Goal: Task Accomplishment & Management: Manage account settings

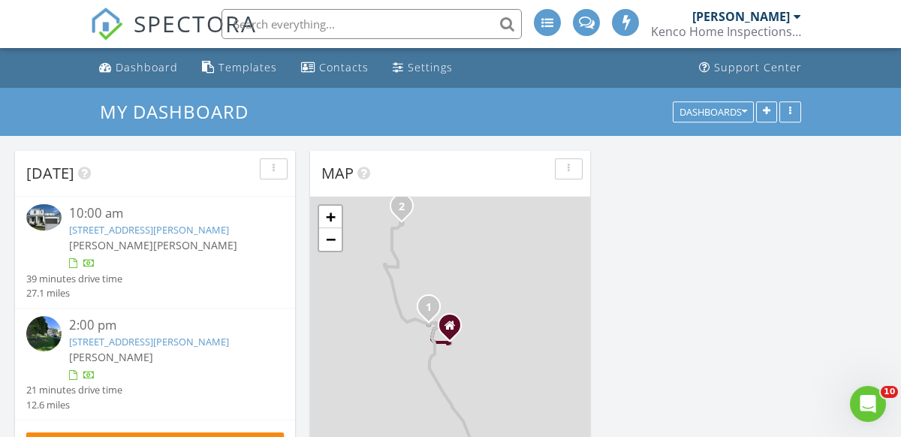
click at [86, 348] on link "[STREET_ADDRESS][PERSON_NAME]" at bounding box center [149, 342] width 160 height 14
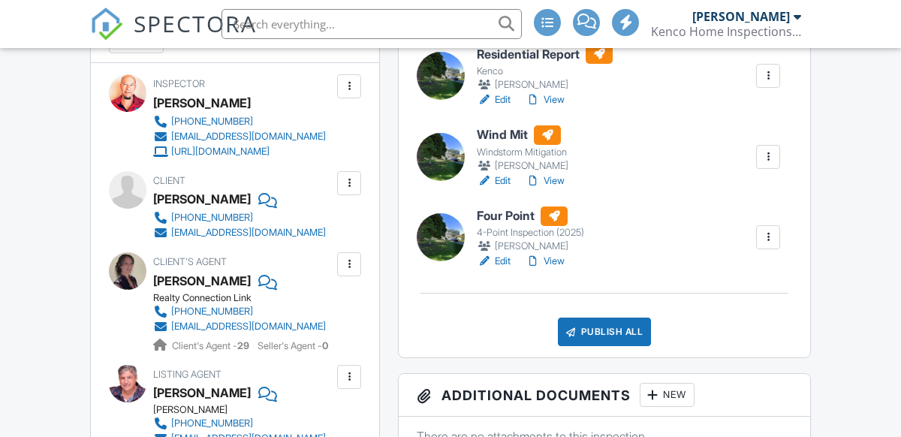
click at [497, 259] on link "Edit" at bounding box center [494, 261] width 34 height 15
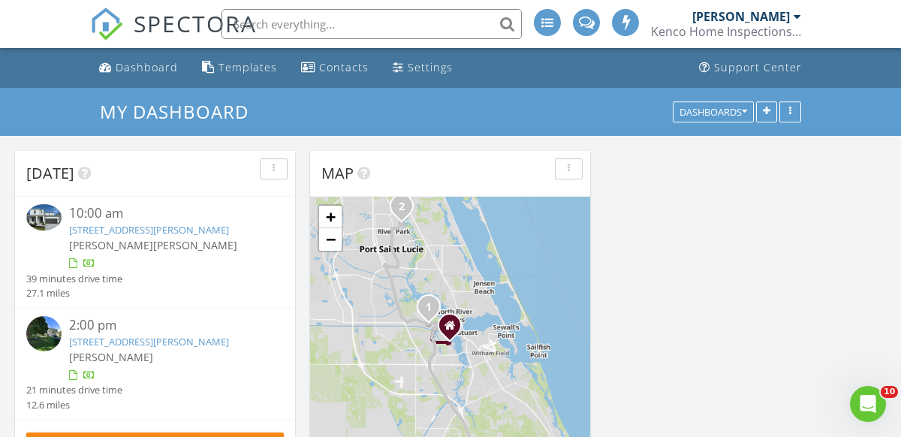
click at [86, 348] on link "[STREET_ADDRESS][PERSON_NAME]" at bounding box center [149, 342] width 160 height 14
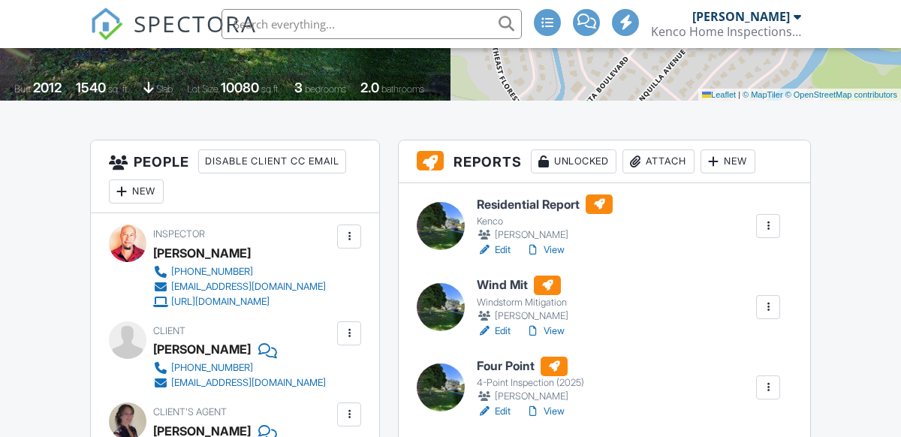
click at [500, 330] on link "Edit" at bounding box center [494, 331] width 34 height 15
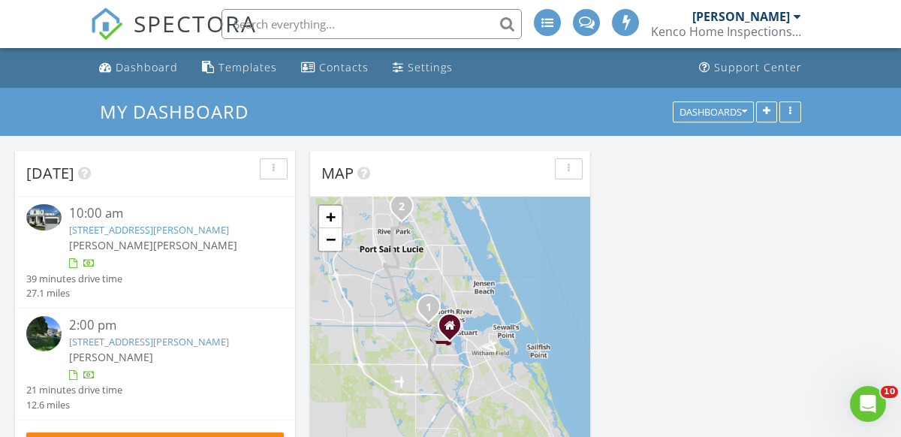
click at [110, 347] on link "[STREET_ADDRESS][PERSON_NAME]" at bounding box center [149, 342] width 160 height 14
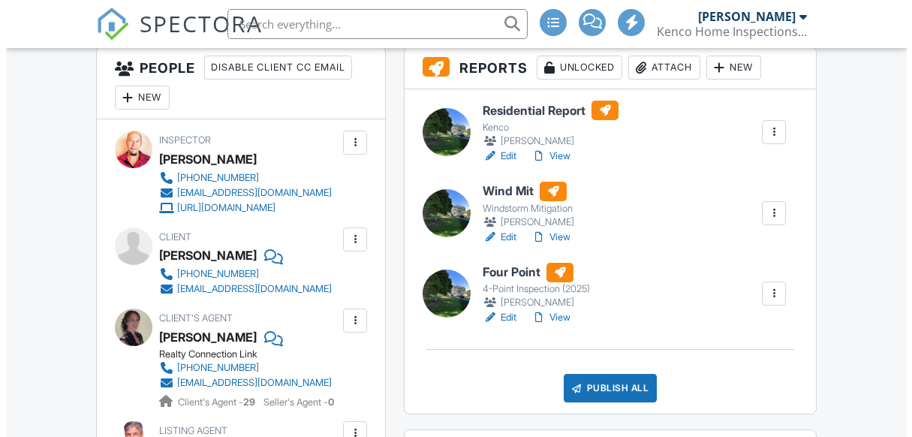
scroll to position [225, 0]
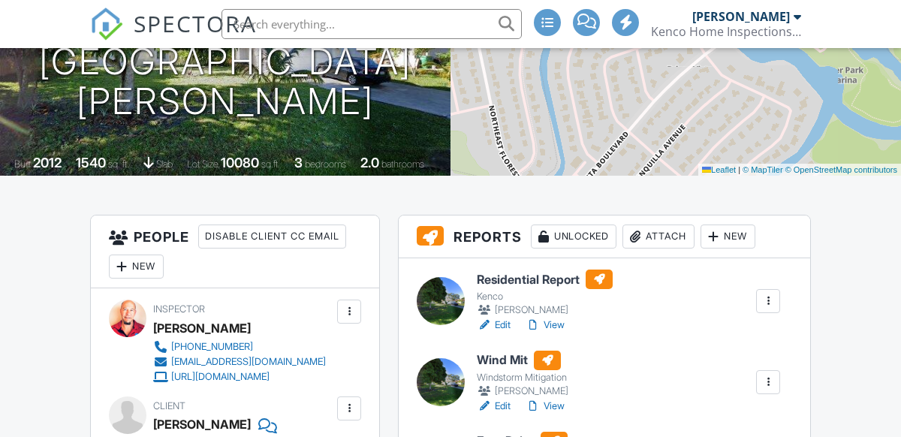
click at [655, 241] on div "Attach" at bounding box center [658, 236] width 72 height 24
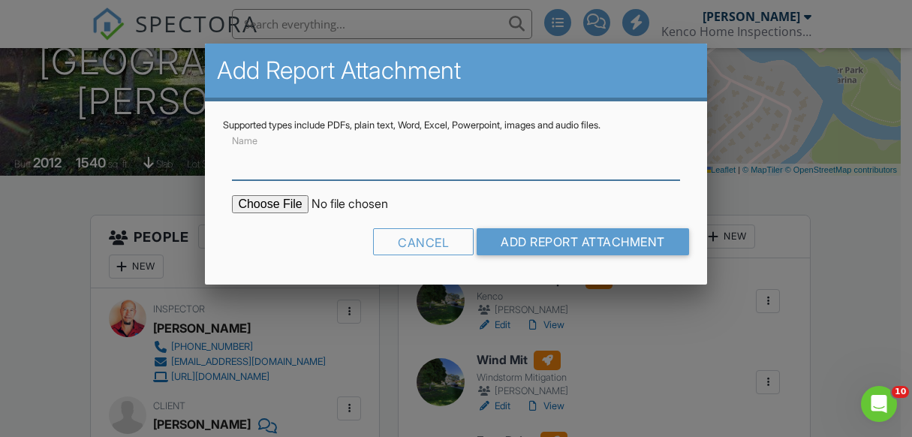
scroll to position [0, 0]
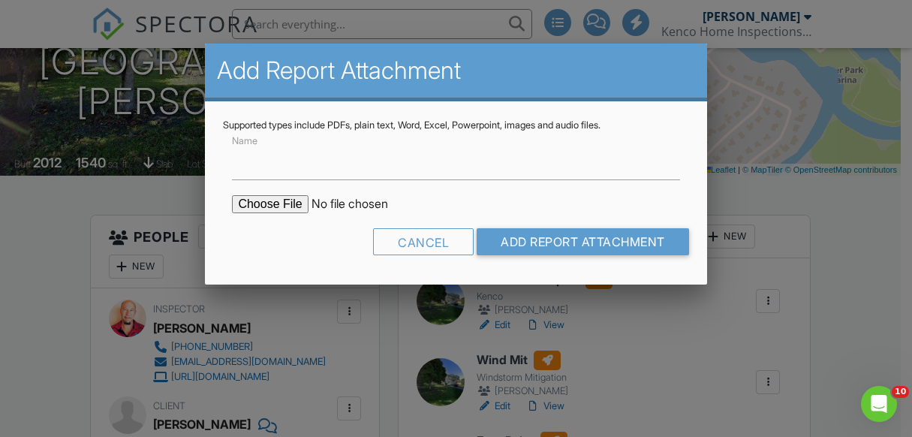
click at [279, 201] on input "file" at bounding box center [359, 204] width 255 height 18
type input "C:\fakepath\BuildFax Report - 192 NE CAPRONA AVE PORT SAINT LUCIE FL 34983.pdf"
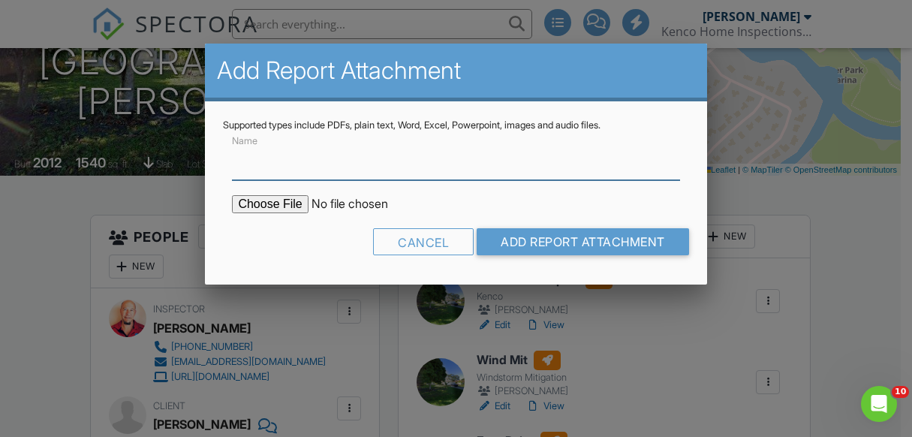
click at [303, 170] on input "Name" at bounding box center [455, 161] width 447 height 37
type input "Property Permits"
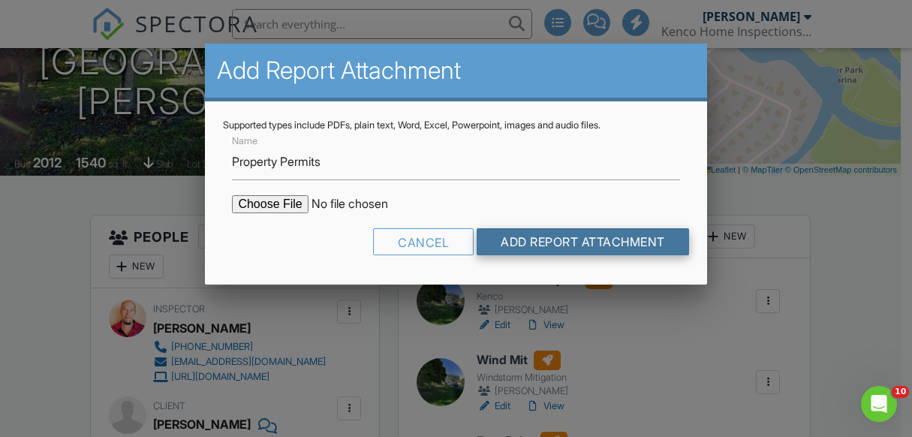
click at [582, 245] on input "Add Report Attachment" at bounding box center [583, 241] width 212 height 27
